Goal: Contribute content: Contribute content

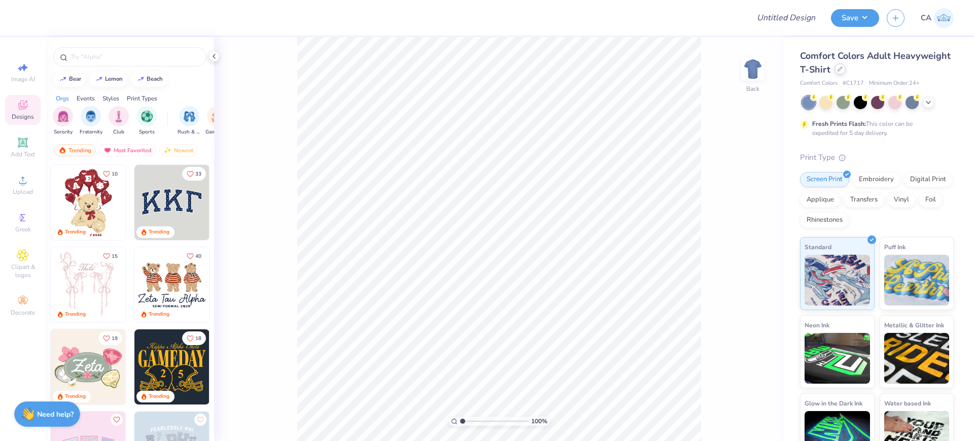
click at [843, 70] on icon at bounding box center [840, 68] width 5 height 5
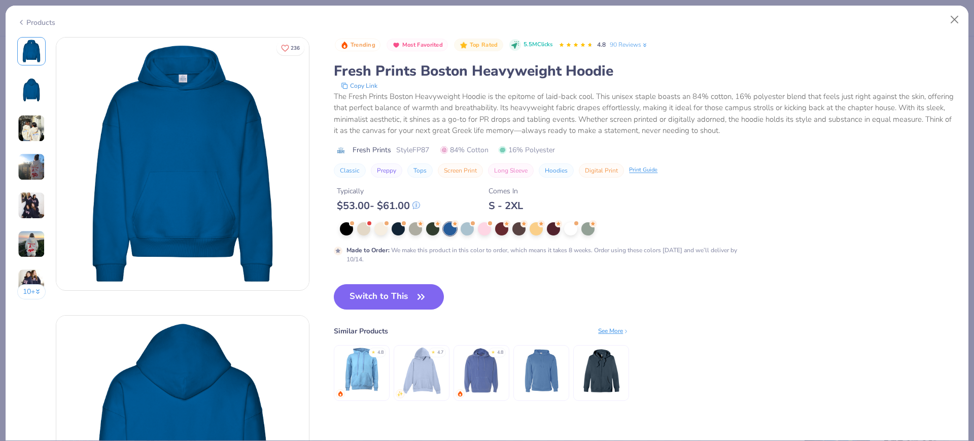
scroll to position [63, 0]
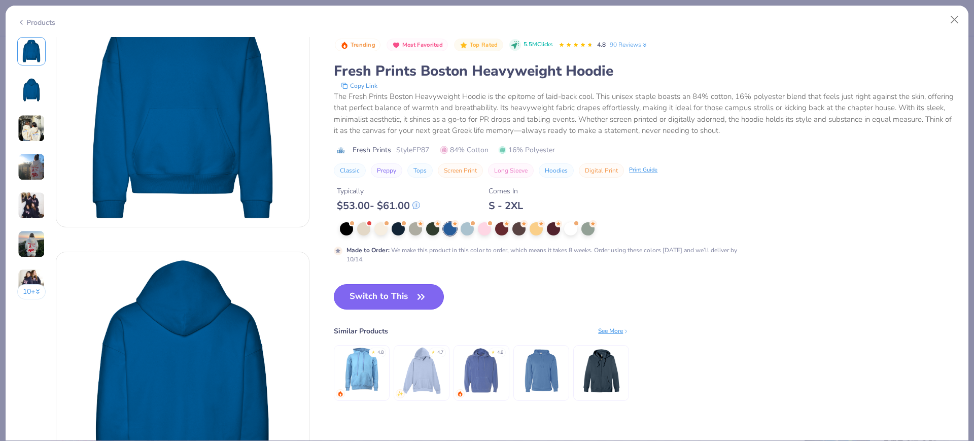
drag, startPoint x: 393, startPoint y: 297, endPoint x: 386, endPoint y: 285, distance: 13.7
click at [393, 297] on button "Switch to This" at bounding box center [389, 296] width 110 height 25
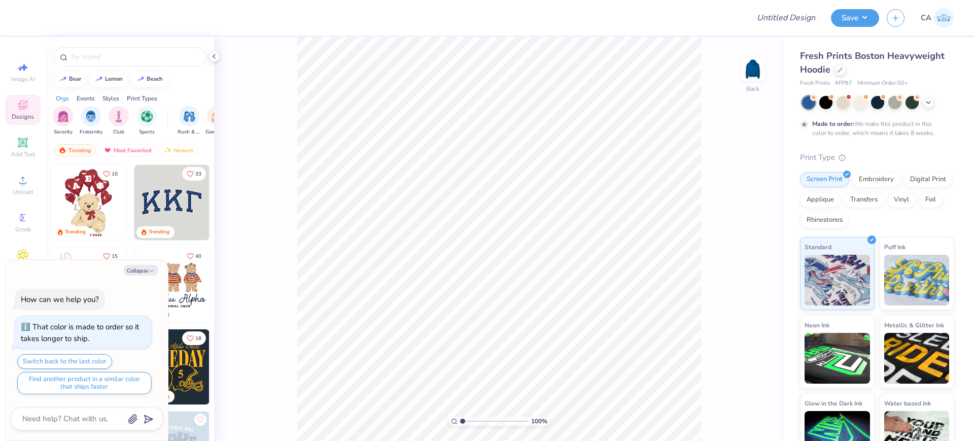
click at [844, 82] on span "# FP87" at bounding box center [843, 83] width 17 height 9
copy span "FP87"
click at [28, 178] on icon at bounding box center [23, 180] width 12 height 12
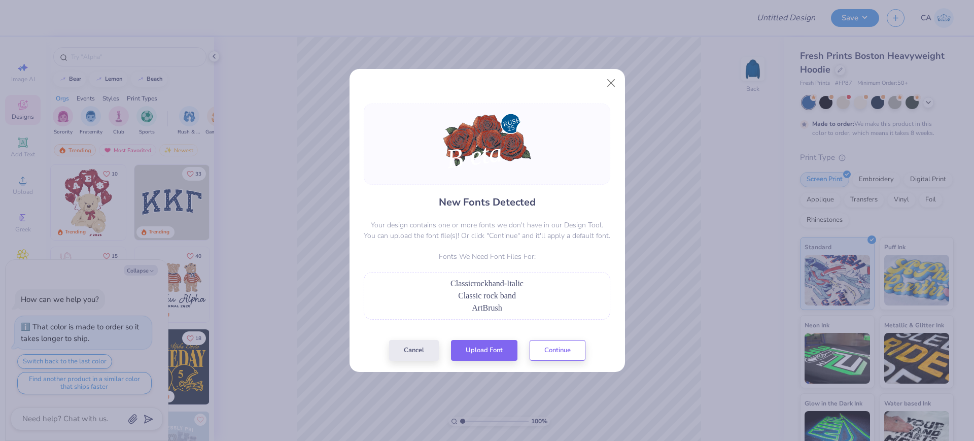
click at [491, 339] on div "New Fonts Detected Your design contains one or more fonts we don't have in our …" at bounding box center [487, 232] width 253 height 257
click at [486, 347] on button "Upload Font" at bounding box center [484, 347] width 66 height 21
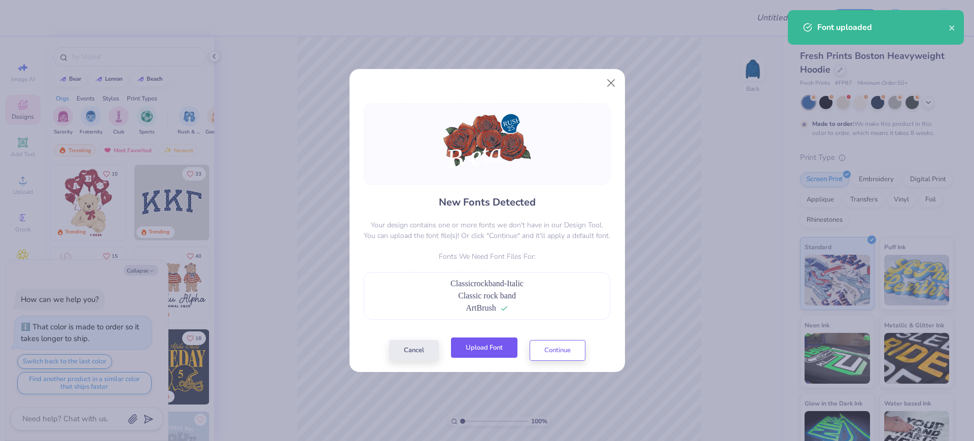
click at [497, 351] on button "Upload Font" at bounding box center [484, 347] width 66 height 21
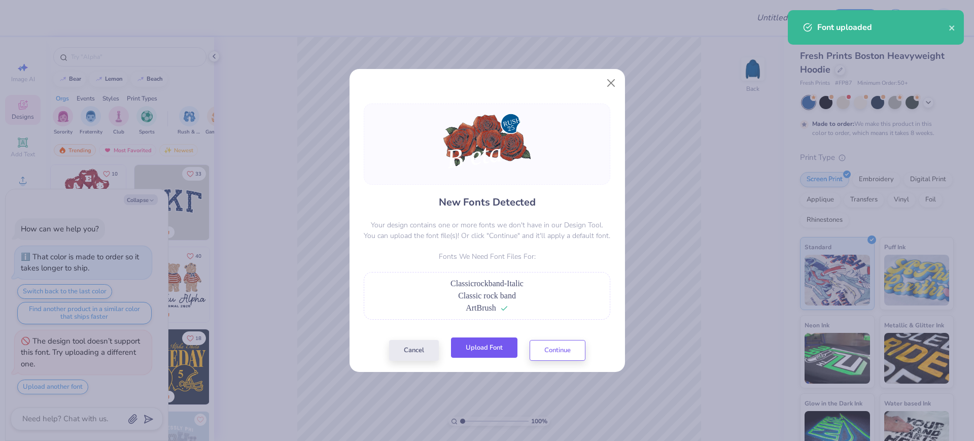
click at [474, 359] on div "Cancel Upload Font Continue" at bounding box center [487, 350] width 196 height 21
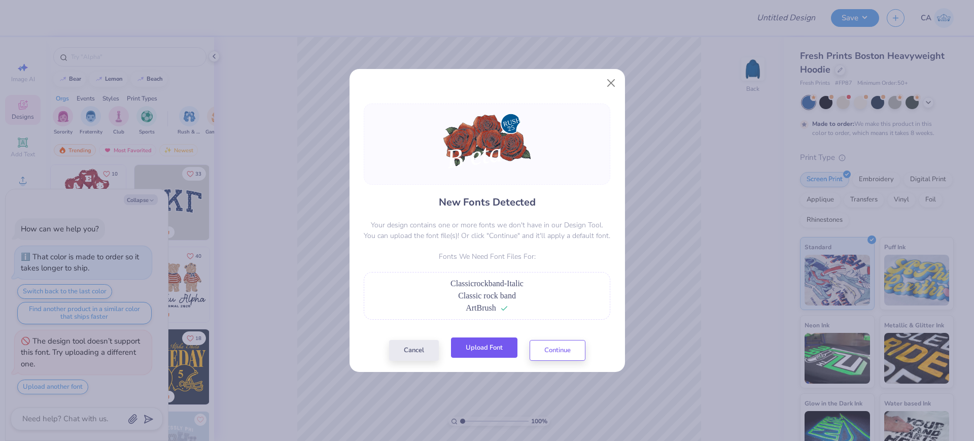
click at [478, 350] on button "Upload Font" at bounding box center [484, 347] width 66 height 21
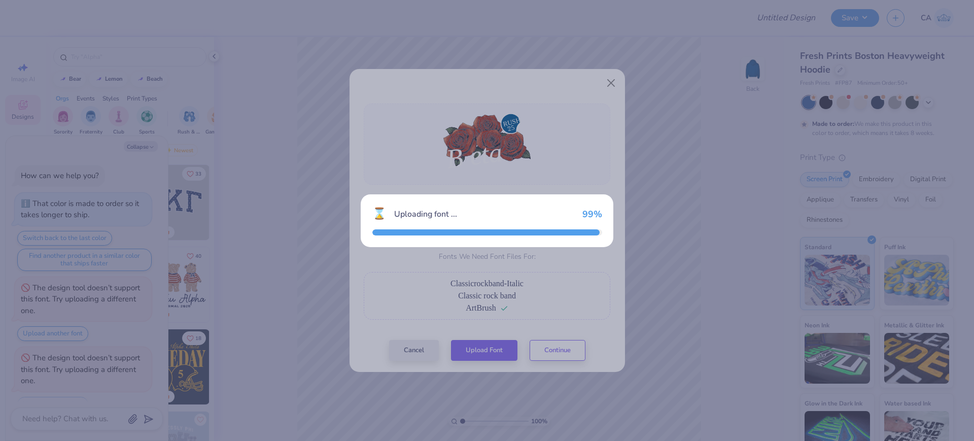
scroll to position [17, 0]
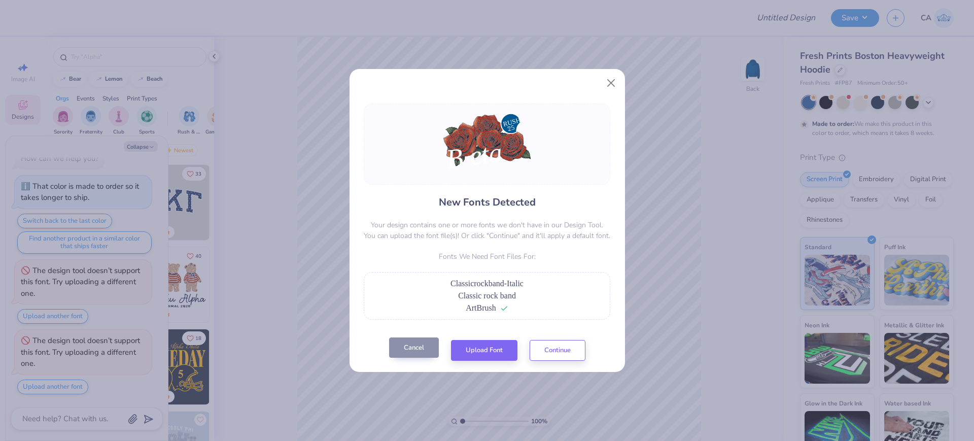
click at [417, 349] on button "Cancel" at bounding box center [414, 347] width 50 height 21
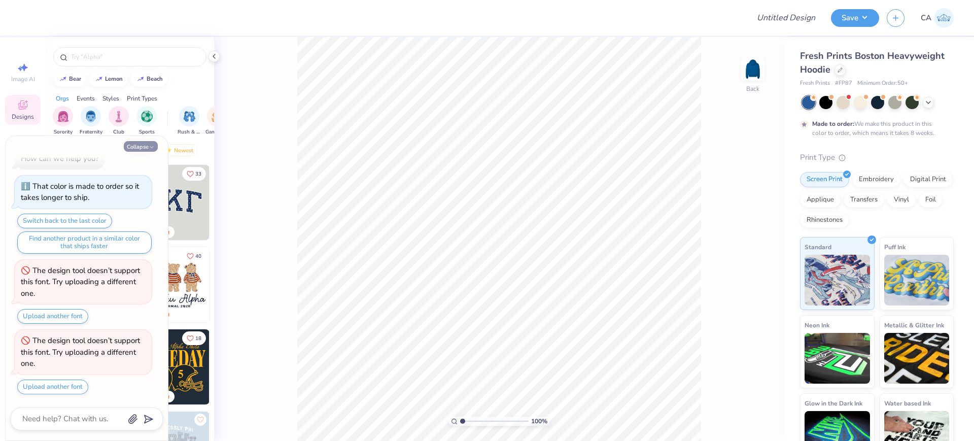
click at [146, 150] on button "Collapse" at bounding box center [141, 146] width 34 height 11
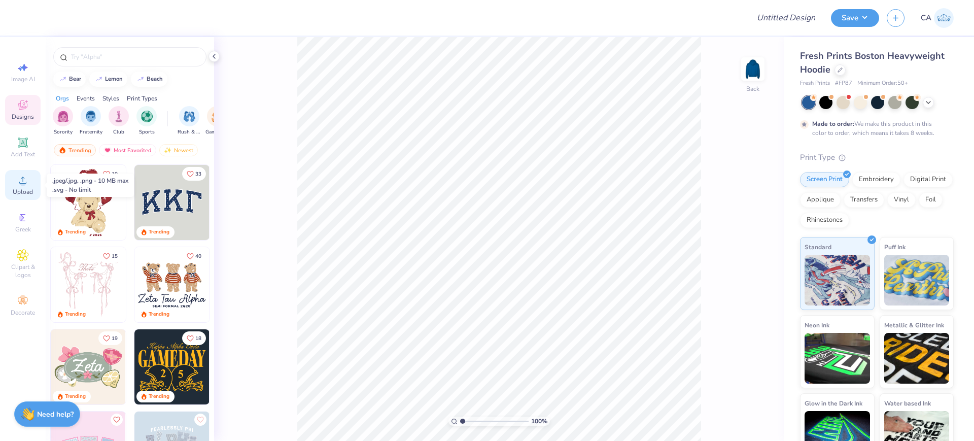
click at [15, 190] on span "Upload" at bounding box center [23, 192] width 20 height 8
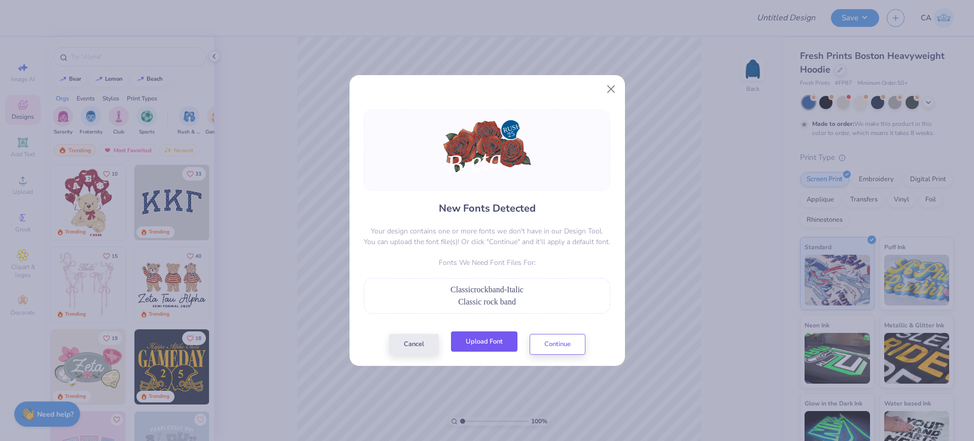
click at [499, 337] on button "Upload Font" at bounding box center [484, 341] width 66 height 21
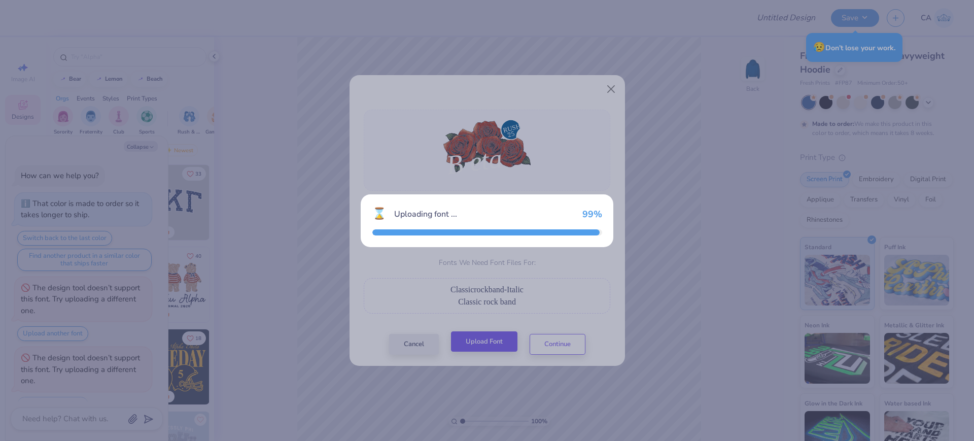
scroll to position [87, 0]
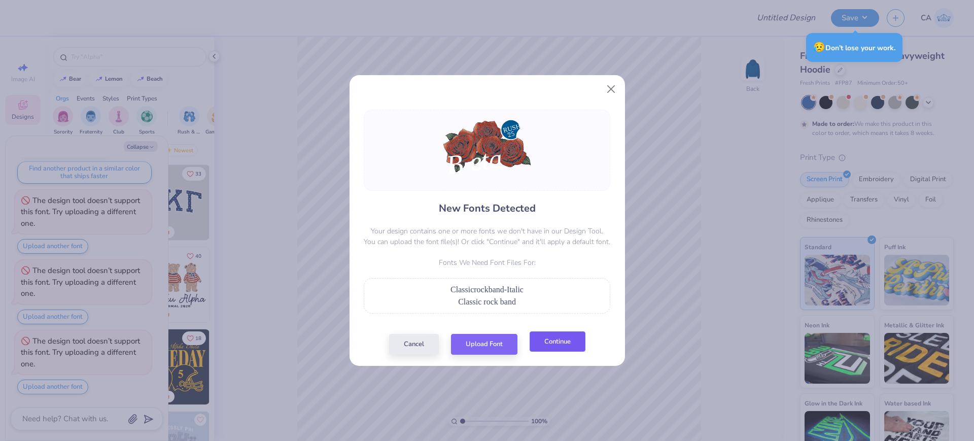
click at [570, 340] on button "Continue" at bounding box center [558, 341] width 56 height 21
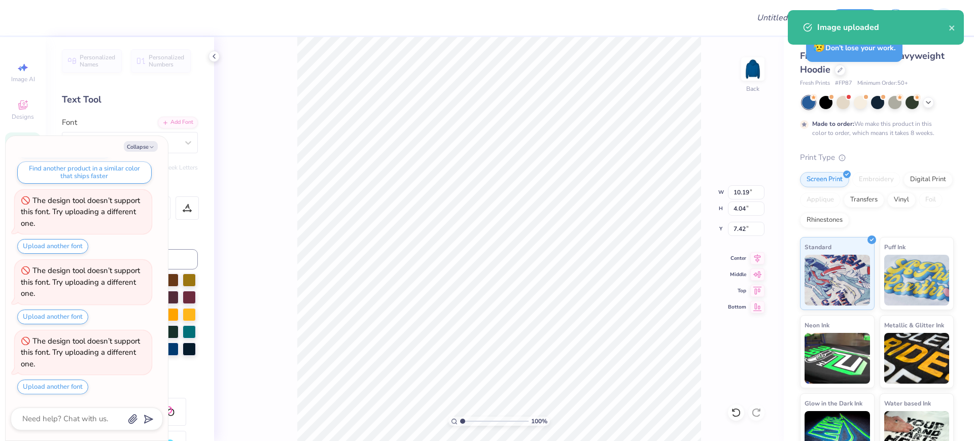
type textarea "x"
type input "15.00"
type input "9.43"
type input "2.03"
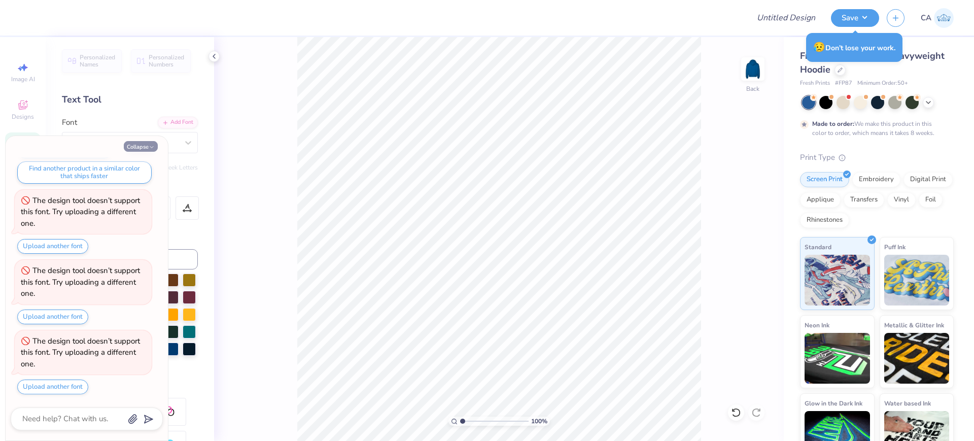
click at [134, 147] on button "Collapse" at bounding box center [141, 146] width 34 height 11
type textarea "x"
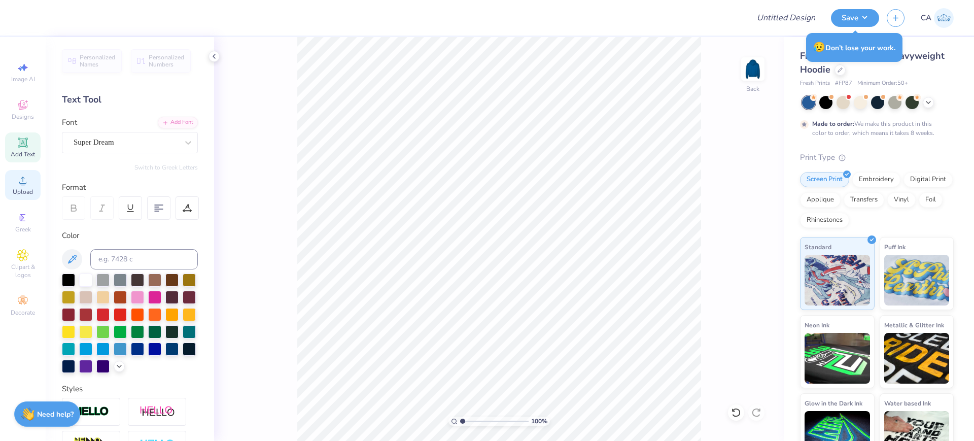
click at [27, 182] on icon at bounding box center [23, 180] width 12 height 12
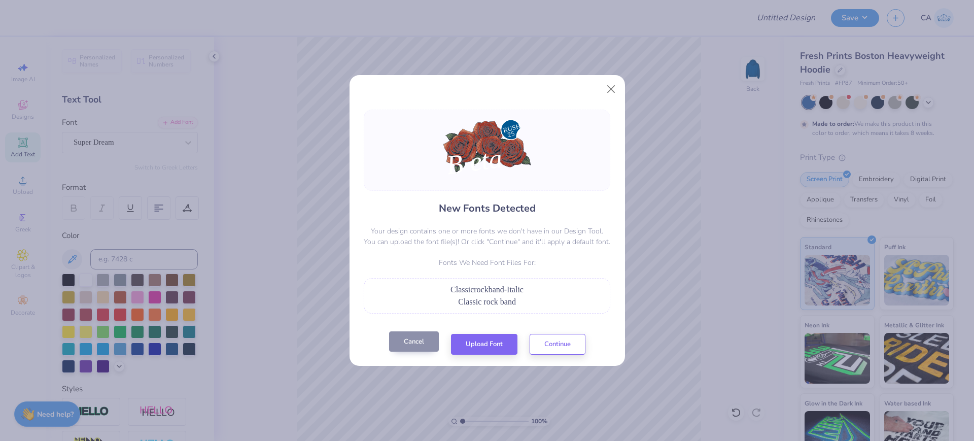
click at [425, 350] on button "Cancel" at bounding box center [414, 341] width 50 height 21
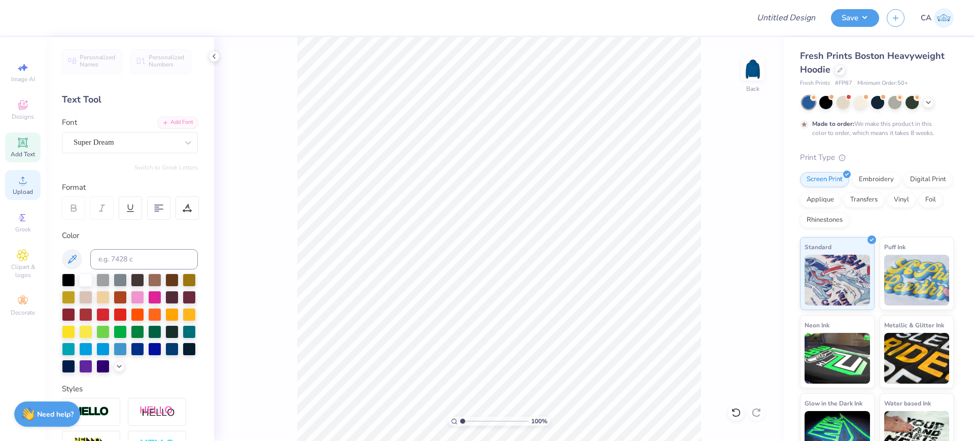
click at [28, 188] on span "Upload" at bounding box center [23, 192] width 20 height 8
click at [100, 141] on div "Super Dream" at bounding box center [126, 142] width 107 height 16
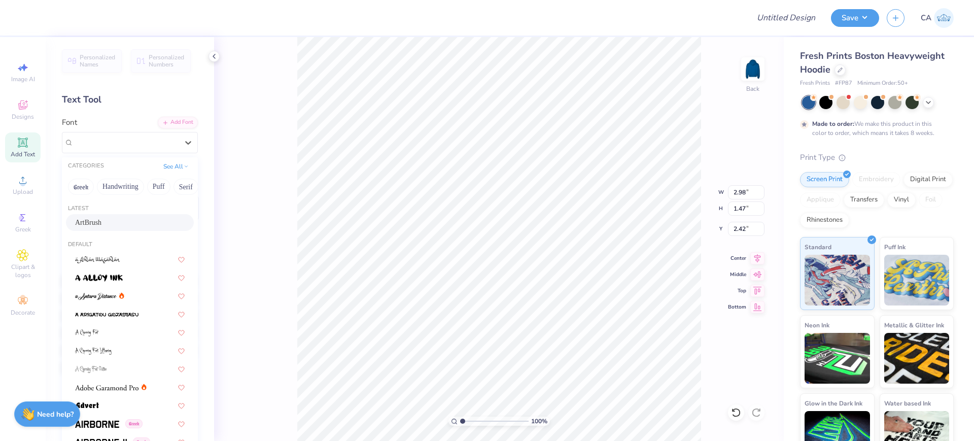
click at [84, 216] on div "ArtBrush" at bounding box center [130, 222] width 128 height 17
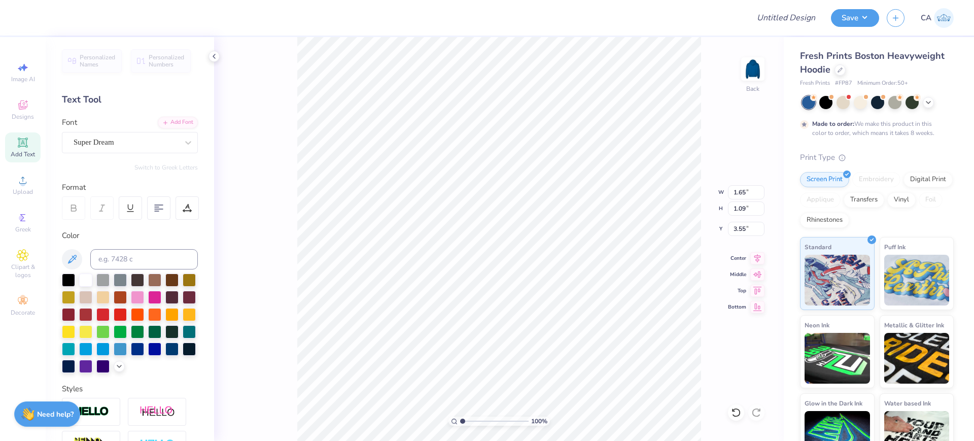
type input "1.65"
type input "1.09"
type input "3.55"
click at [94, 142] on div "Super Dream" at bounding box center [126, 142] width 107 height 16
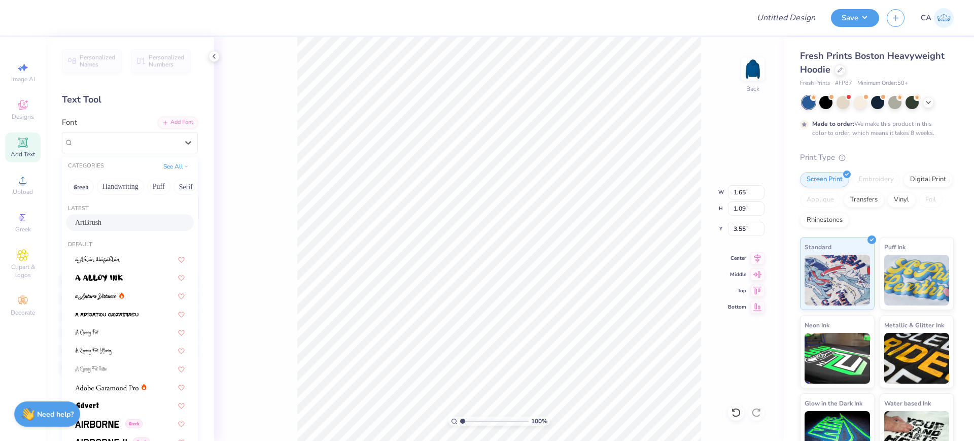
click at [83, 221] on span "ArtBrush" at bounding box center [88, 222] width 26 height 11
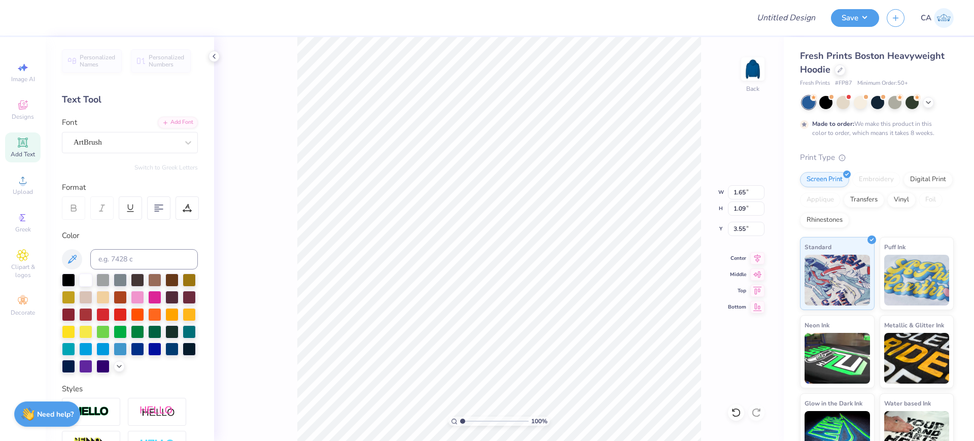
type input "1.66"
type input "1.13"
type input "3.66"
type input "3.87"
click at [482, 419] on input "range" at bounding box center [494, 421] width 68 height 9
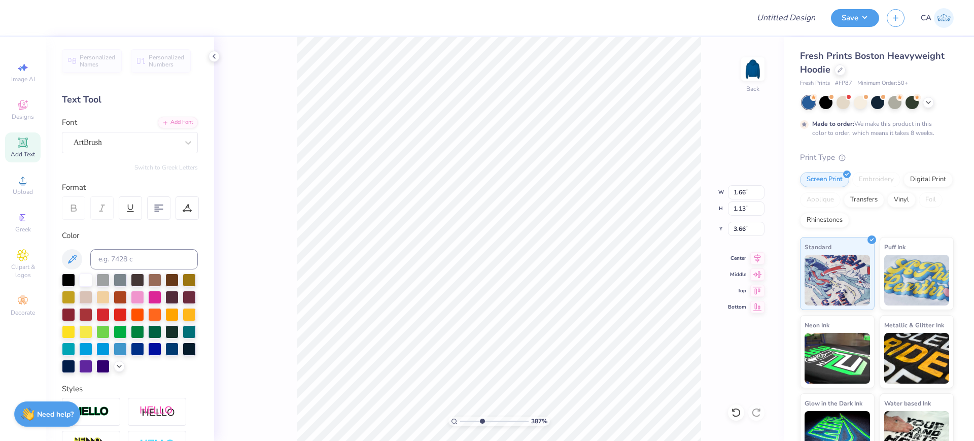
type input "2.53"
type input "2.33"
type input "2.46"
type input "15.00"
type input "10.24"
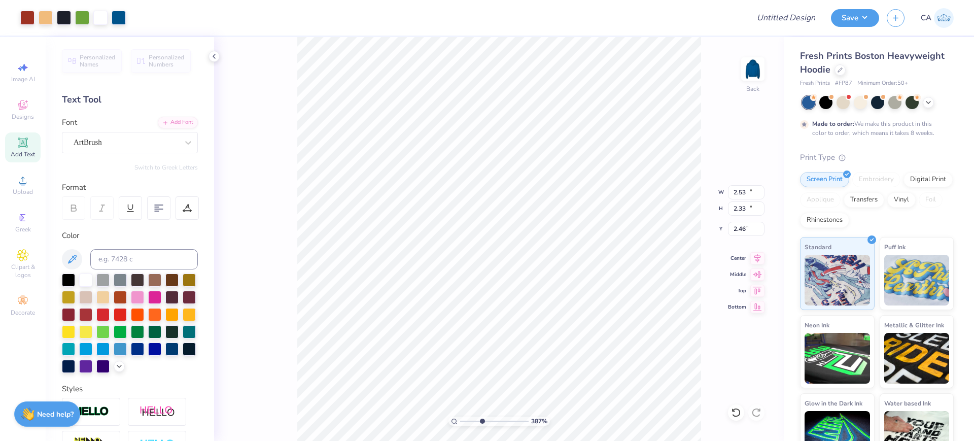
type input "1.63"
drag, startPoint x: 472, startPoint y: 421, endPoint x: 456, endPoint y: 416, distance: 17.2
type input "1"
click at [460, 417] on input "range" at bounding box center [494, 421] width 68 height 9
click at [735, 192] on input "15.00" at bounding box center [746, 192] width 37 height 14
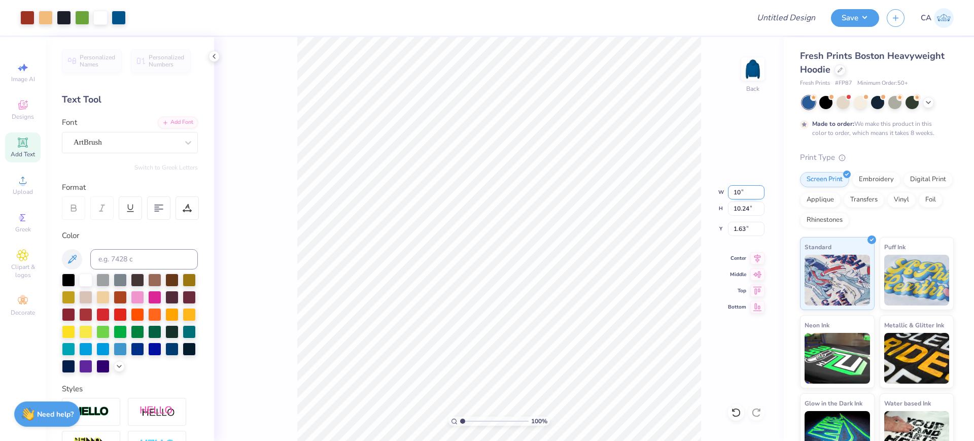
type input "10.00"
type input "6.83"
type input "3.34"
click at [740, 197] on input "10.00" at bounding box center [746, 192] width 37 height 14
type input "12.00"
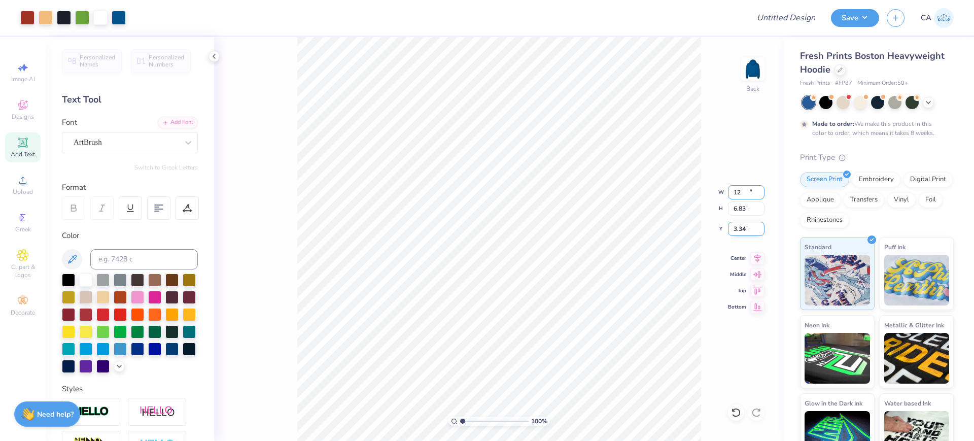
type input "8.19"
click at [742, 235] on input "2.65" at bounding box center [746, 229] width 37 height 14
type input "3.00"
click at [738, 192] on input "12.00" at bounding box center [746, 192] width 37 height 14
type input "10.00"
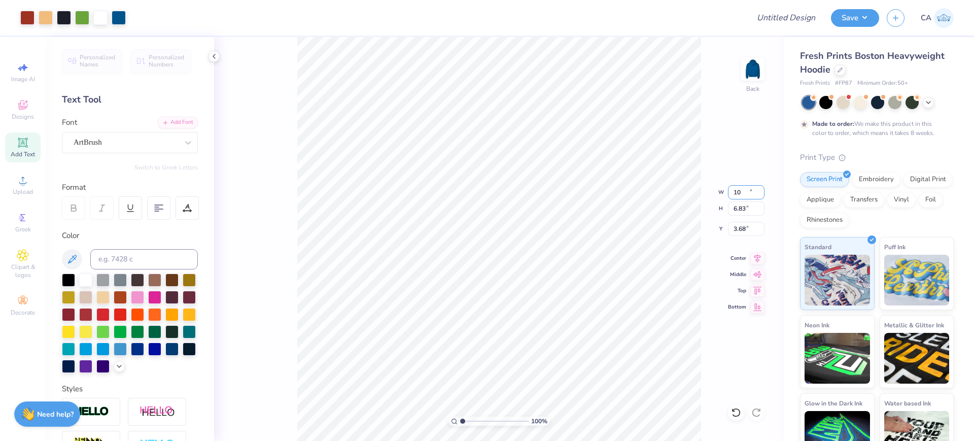
type input "6.83"
type input "3.68"
click at [746, 235] on div "100 % Back W 10.00 10.00 " H 6.83 6.83 " Y 3.68 3.68 " Center Middle Top Bottom" at bounding box center [499, 239] width 570 height 404
click at [744, 232] on input "3.68" at bounding box center [746, 229] width 37 height 14
type input "3.00"
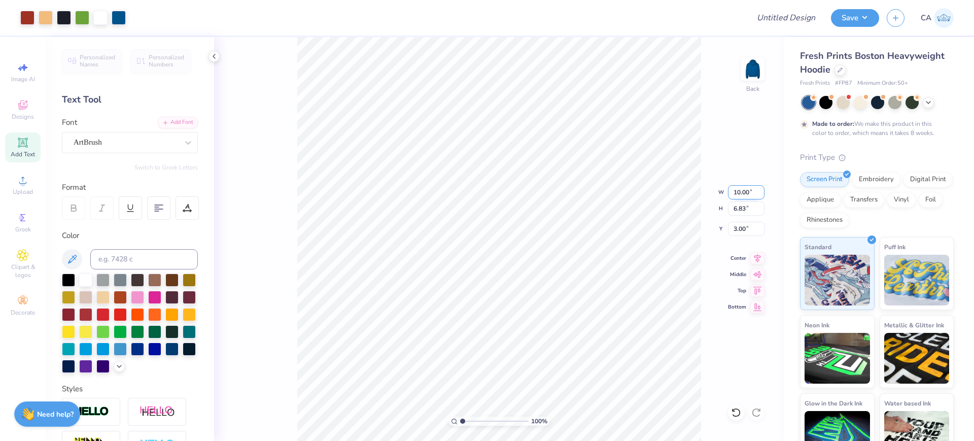
click at [739, 190] on input "10.00" at bounding box center [746, 192] width 37 height 14
type input "11.00"
type input "7.51"
click at [751, 228] on input "2.66" at bounding box center [746, 229] width 37 height 14
type input "3.00"
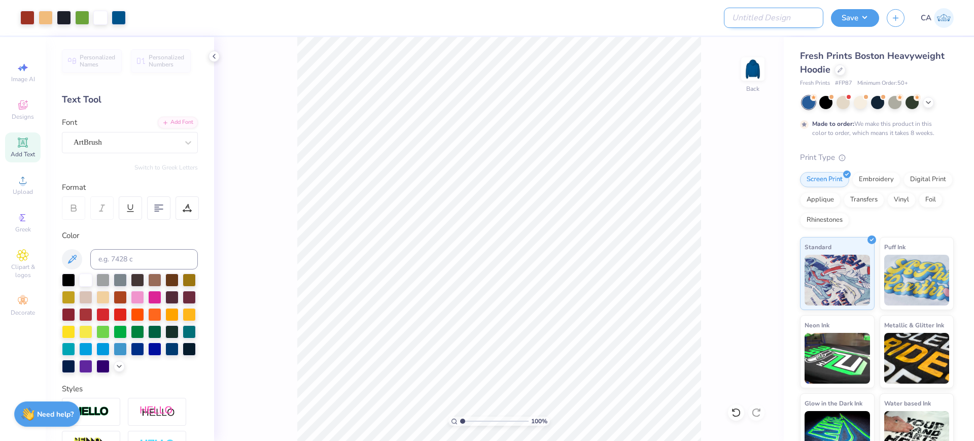
click at [801, 22] on input "Design Title" at bounding box center [773, 18] width 99 height 20
paste input "FPS239523"
type input "FPS239523"
click at [861, 24] on button "Save" at bounding box center [855, 17] width 48 height 18
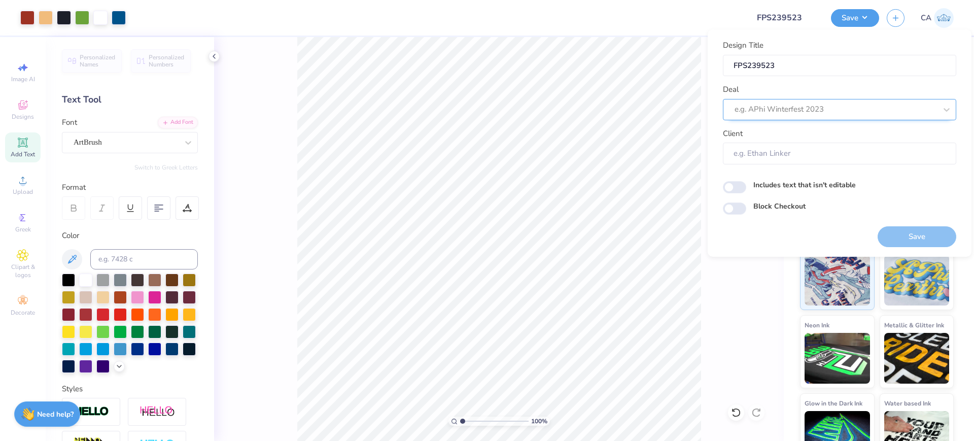
click at [825, 111] on div at bounding box center [836, 109] width 202 height 14
type input "design tool g"
type input "Design Tool Gallery User"
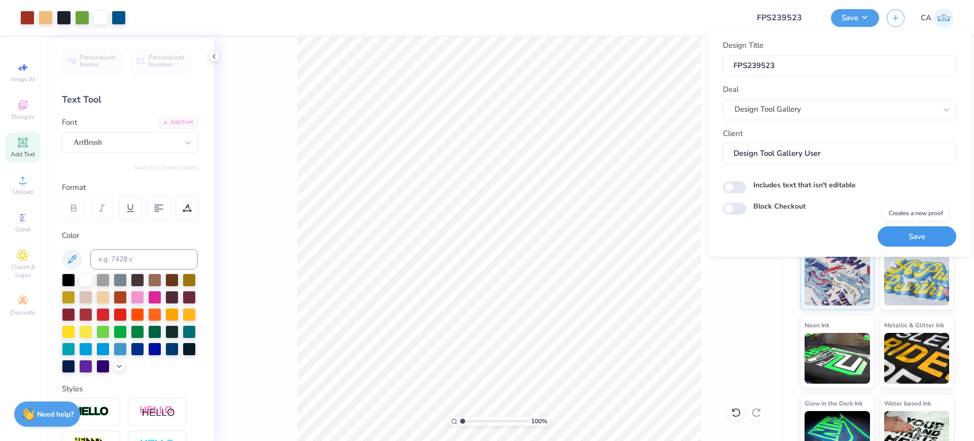
click at [893, 232] on button "Save" at bounding box center [917, 236] width 79 height 21
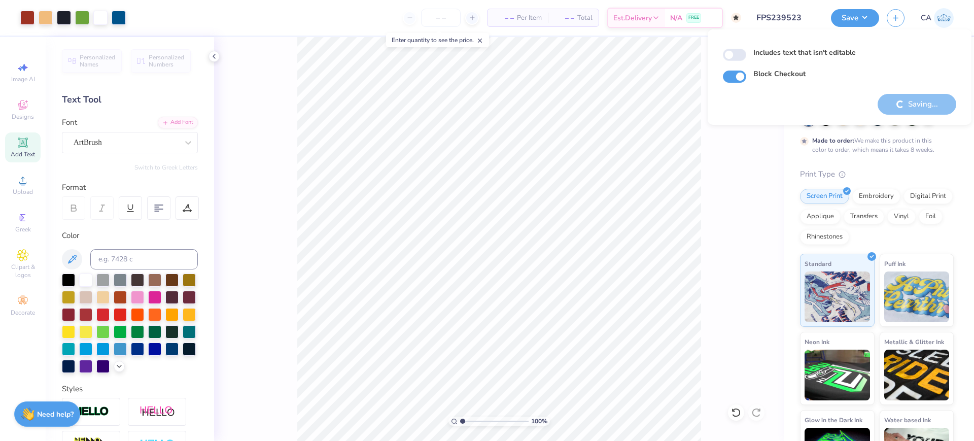
checkbox input "true"
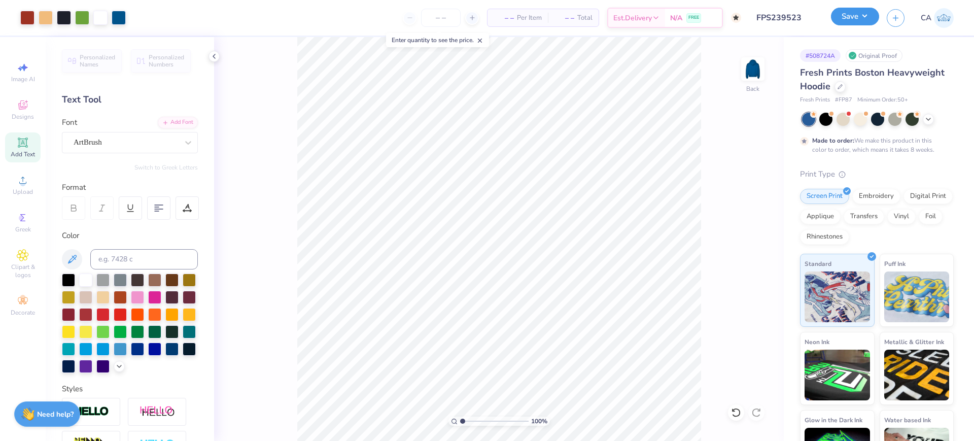
click at [856, 23] on button "Save" at bounding box center [855, 17] width 48 height 18
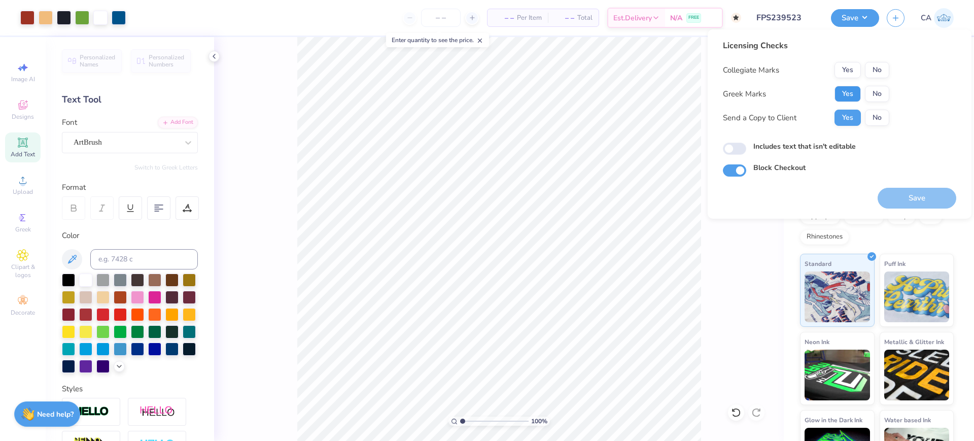
click at [859, 89] on button "Yes" at bounding box center [848, 94] width 26 height 16
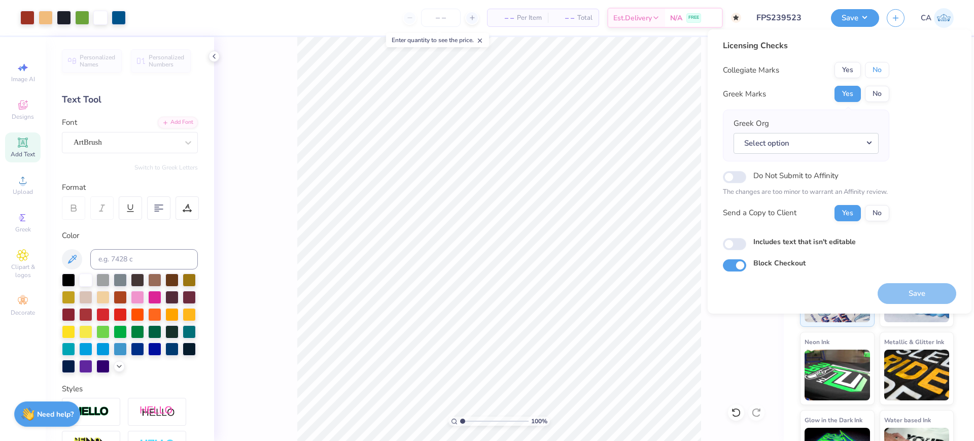
click at [888, 74] on button "No" at bounding box center [877, 70] width 24 height 16
click at [859, 142] on button "Select option" at bounding box center [806, 143] width 145 height 21
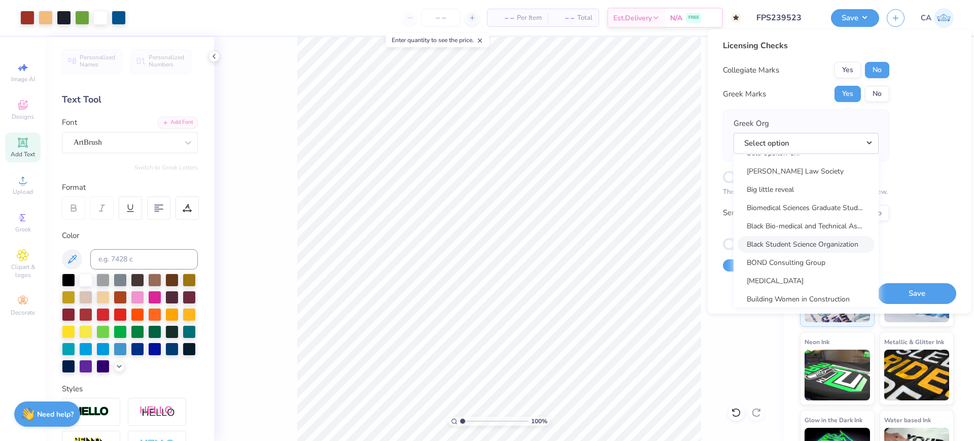
scroll to position [1430, 0]
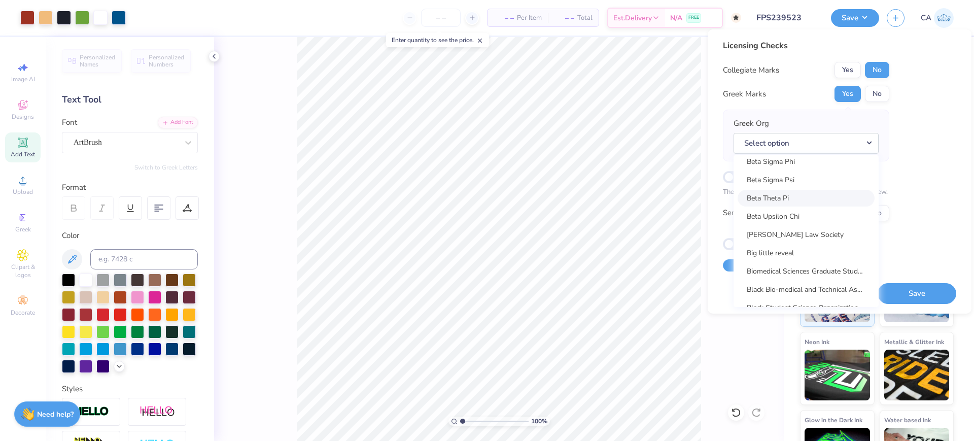
click at [787, 202] on link "Beta Theta Pi" at bounding box center [806, 198] width 137 height 17
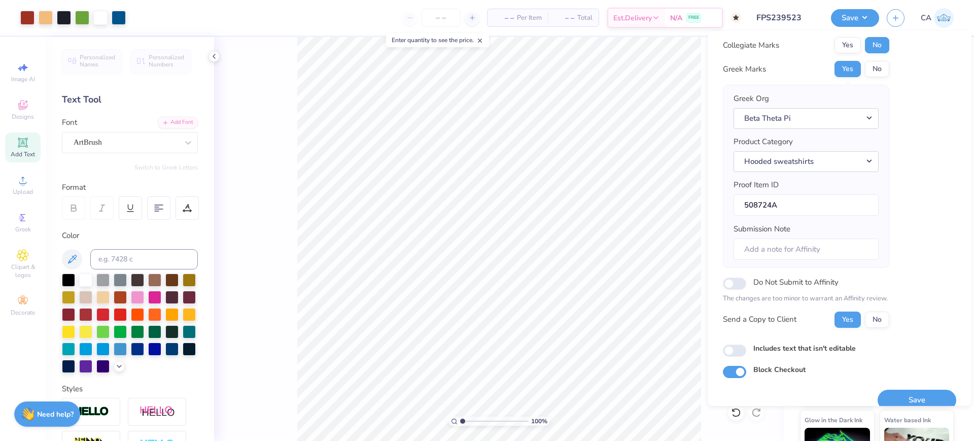
scroll to position [41, 0]
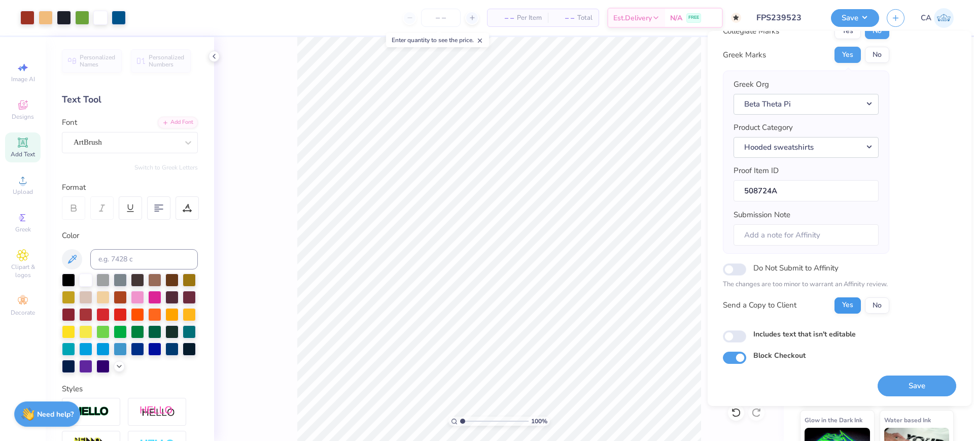
click at [878, 378] on button "Save" at bounding box center [917, 385] width 79 height 21
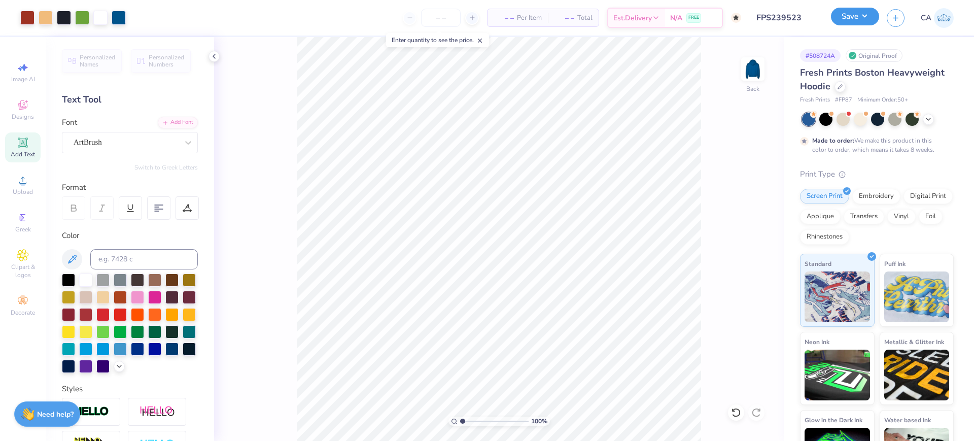
click at [860, 23] on button "Save" at bounding box center [855, 17] width 48 height 18
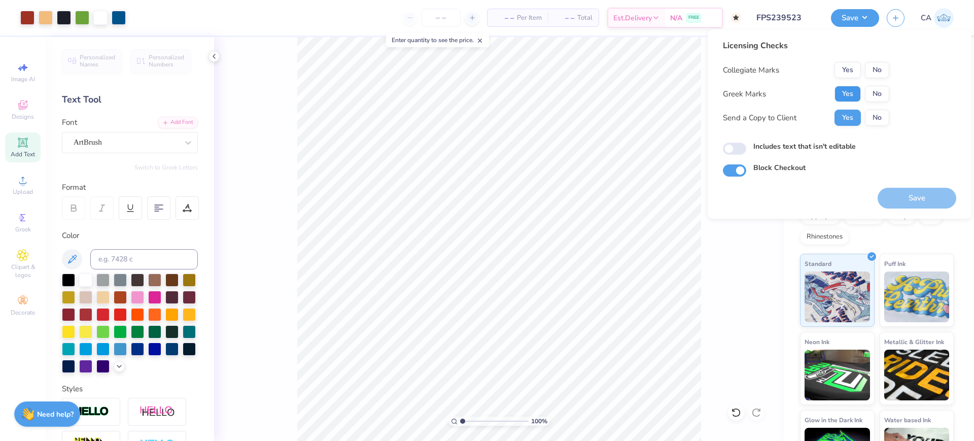
click at [850, 86] on button "Yes" at bounding box center [848, 94] width 26 height 16
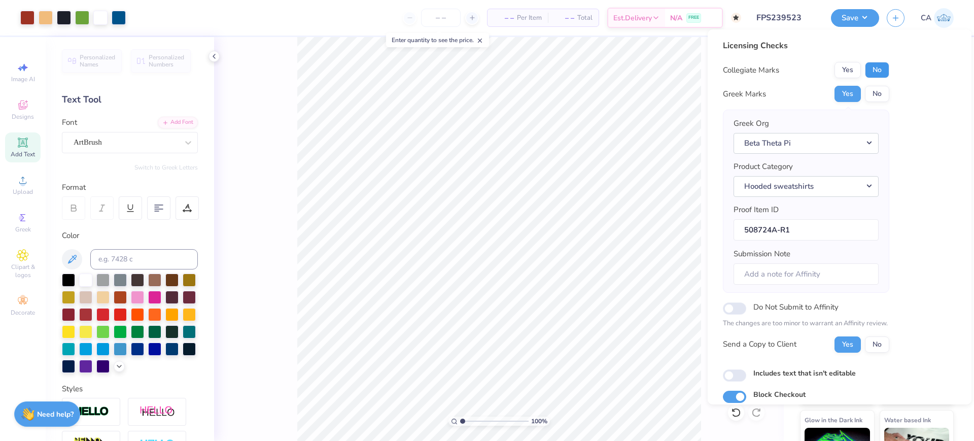
click at [871, 73] on button "No" at bounding box center [877, 70] width 24 height 16
